Goal: Task Accomplishment & Management: Use online tool/utility

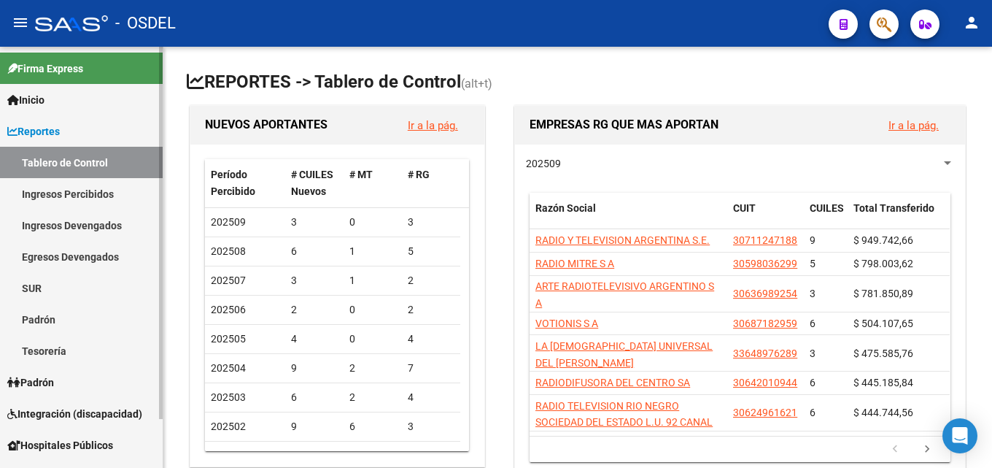
click at [65, 382] on link "Padrón" at bounding box center [81, 381] width 163 height 31
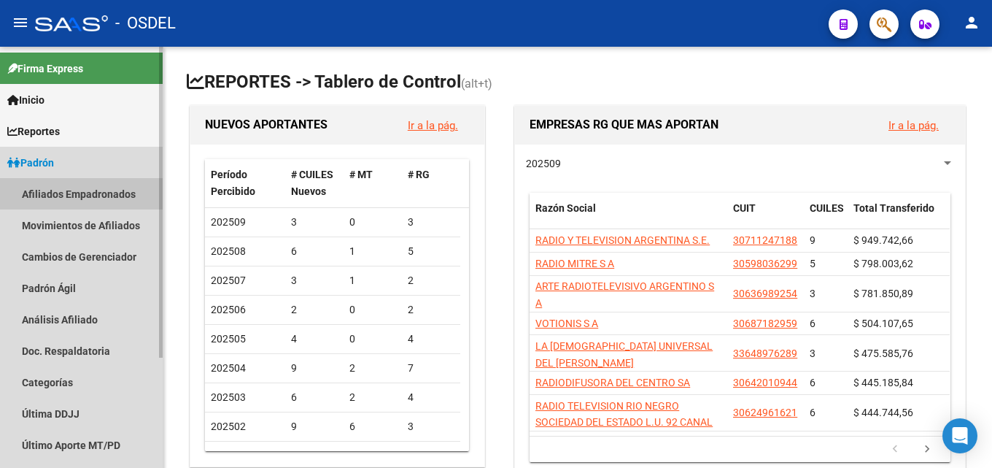
click at [62, 189] on link "Afiliados Empadronados" at bounding box center [81, 193] width 163 height 31
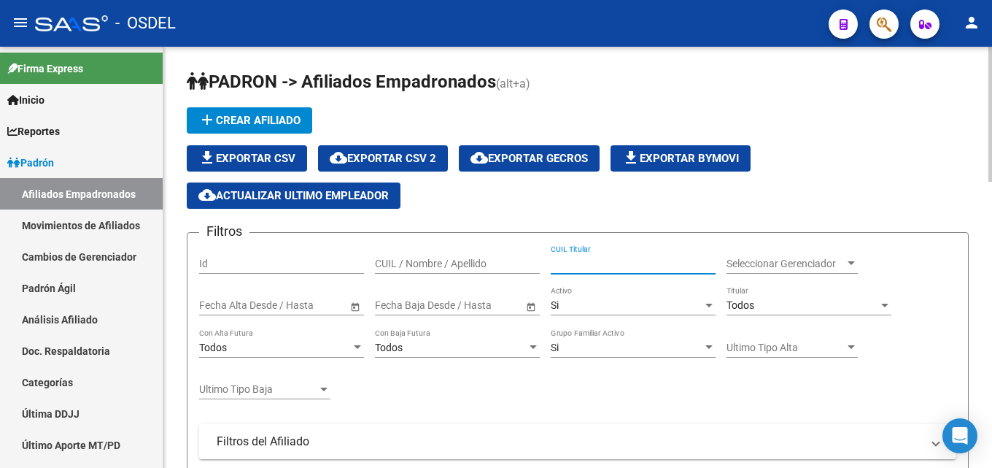
click at [615, 269] on input "CUIL Titular" at bounding box center [633, 264] width 165 height 12
click at [465, 262] on input "CUIL / Nombre / Apellido" at bounding box center [457, 264] width 165 height 12
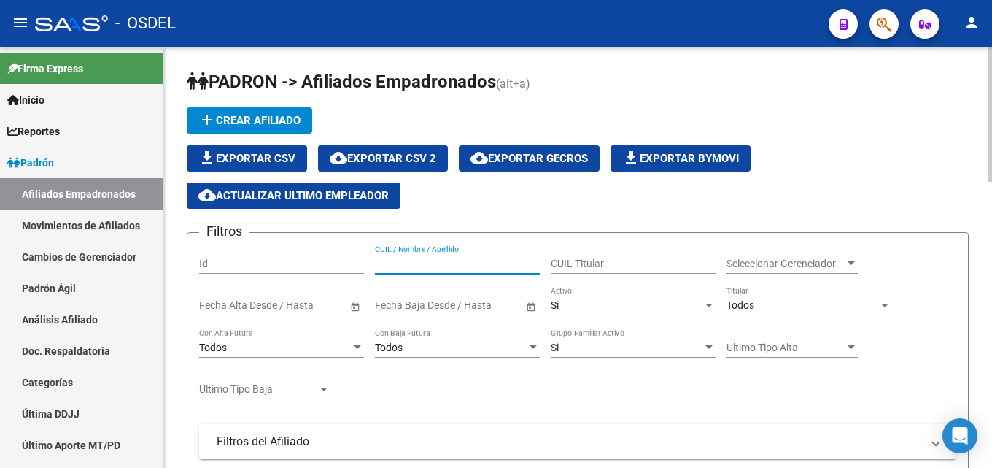
type input "B"
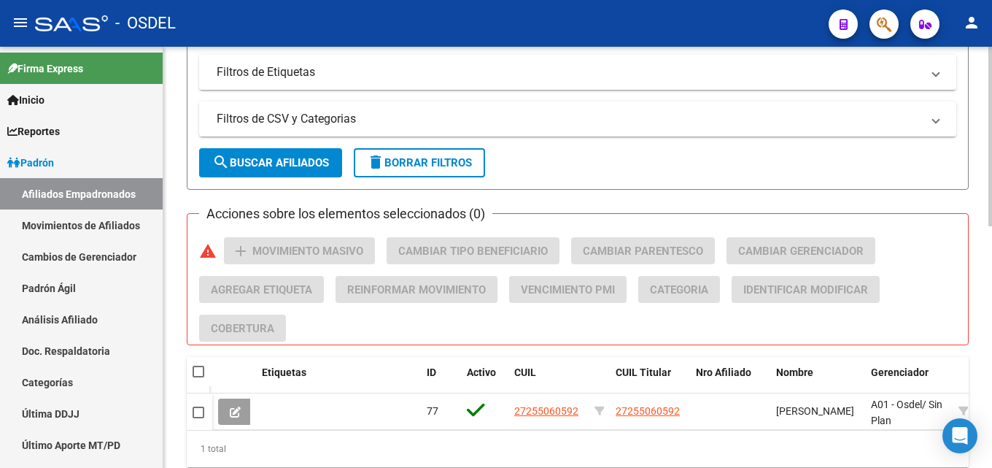
scroll to position [566, 0]
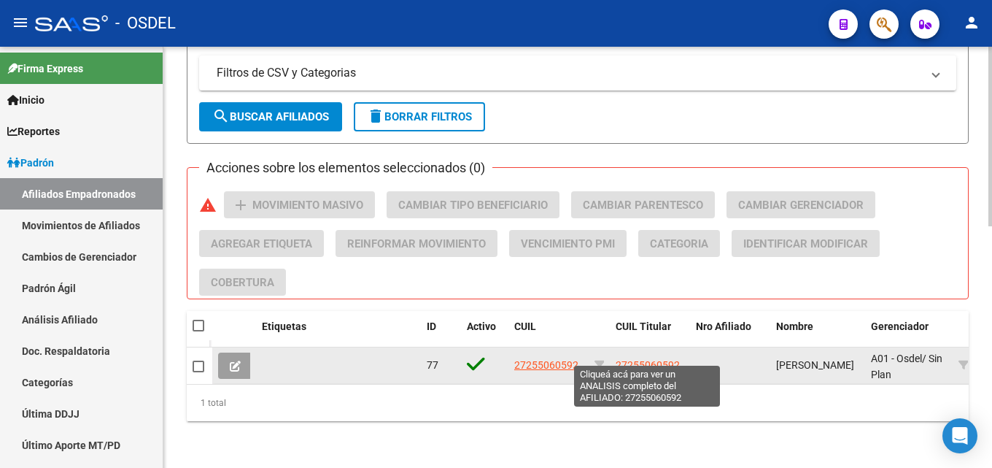
type input "FARBMAN"
click at [643, 359] on span "27255060592" at bounding box center [648, 365] width 64 height 12
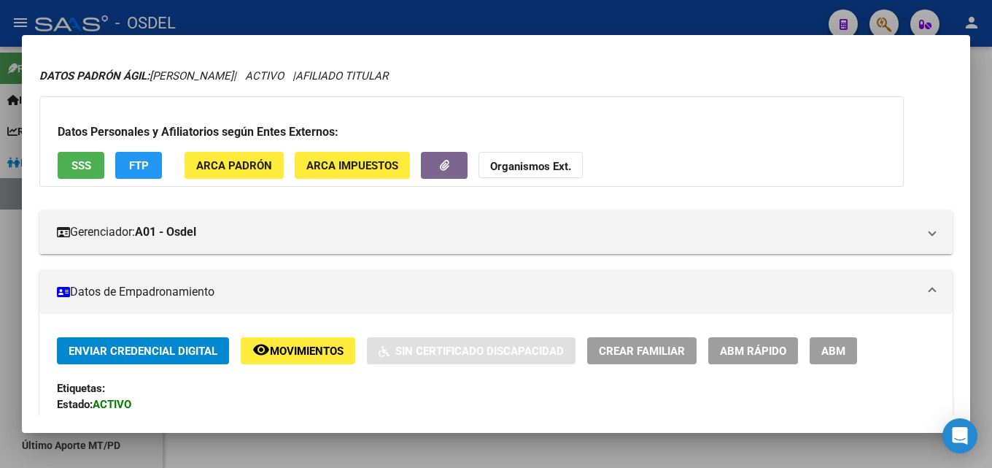
scroll to position [73, 0]
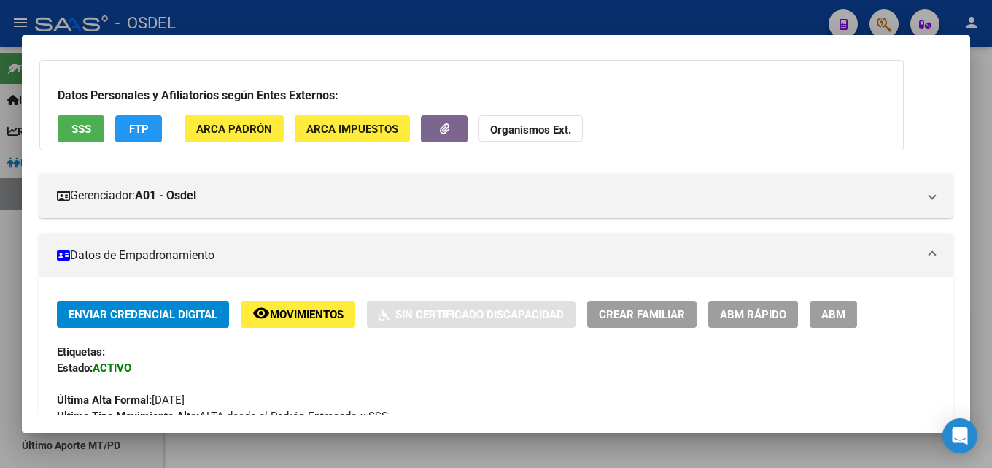
click at [166, 304] on button "Enviar Credencial Digital" at bounding box center [143, 314] width 172 height 27
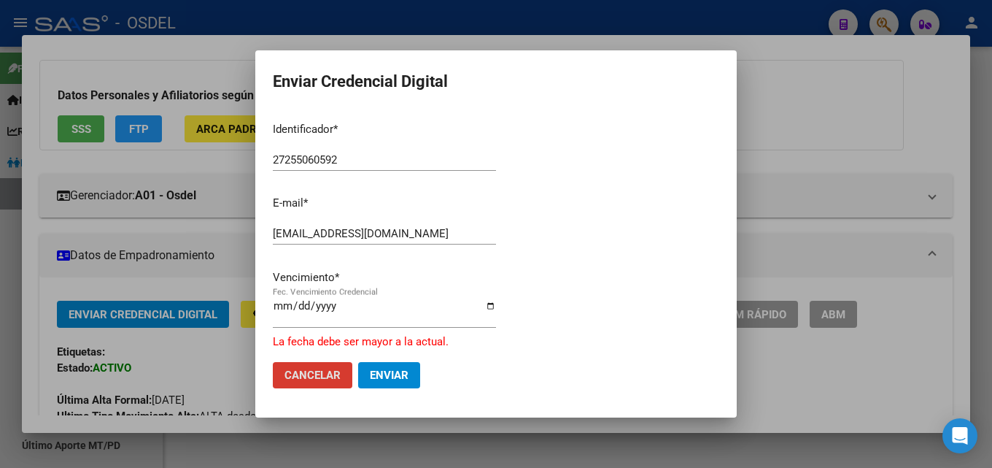
click at [489, 306] on input "[DATE]" at bounding box center [384, 311] width 223 height 23
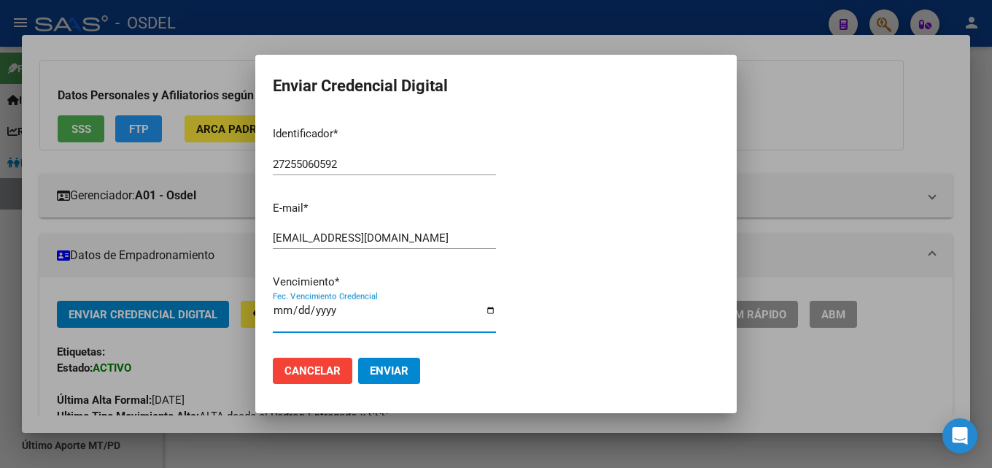
type input "[DATE]"
click at [388, 373] on span "Enviar" at bounding box center [389, 370] width 39 height 13
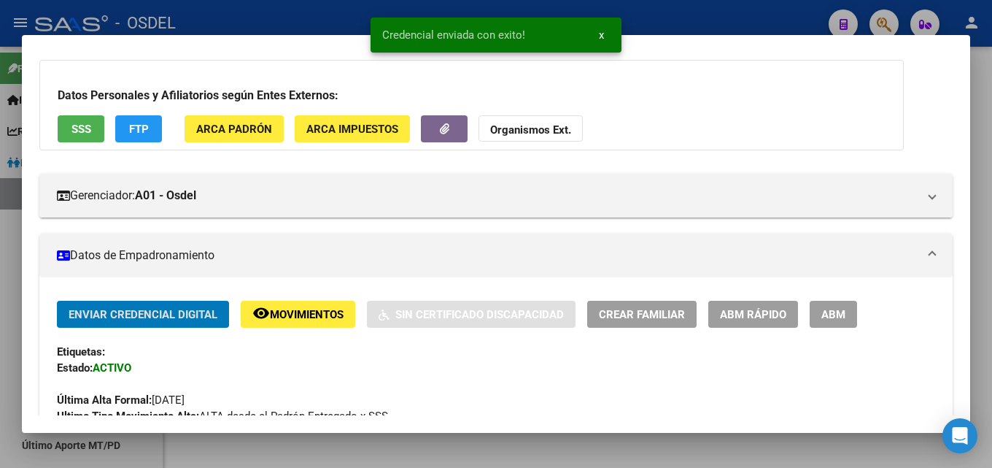
click at [988, 98] on div at bounding box center [496, 234] width 992 height 468
